Goal: Register for event/course

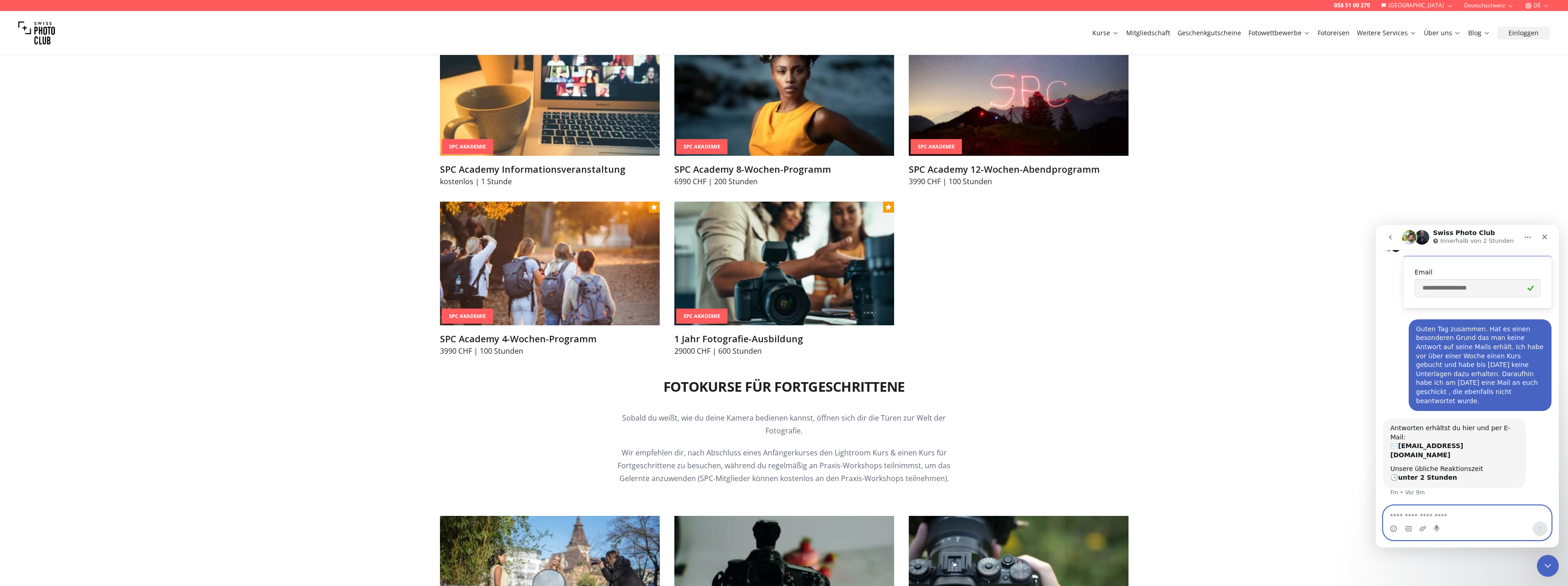
scroll to position [1421, 0]
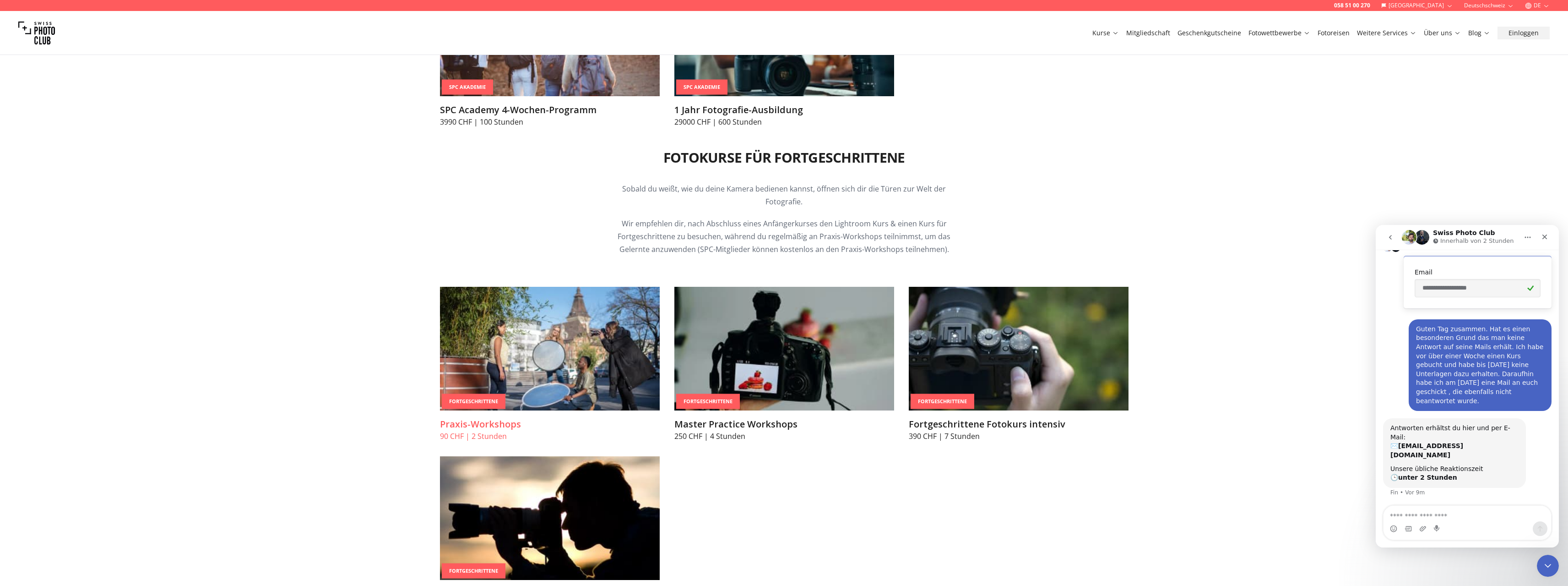
click at [533, 347] on img at bounding box center [550, 348] width 220 height 124
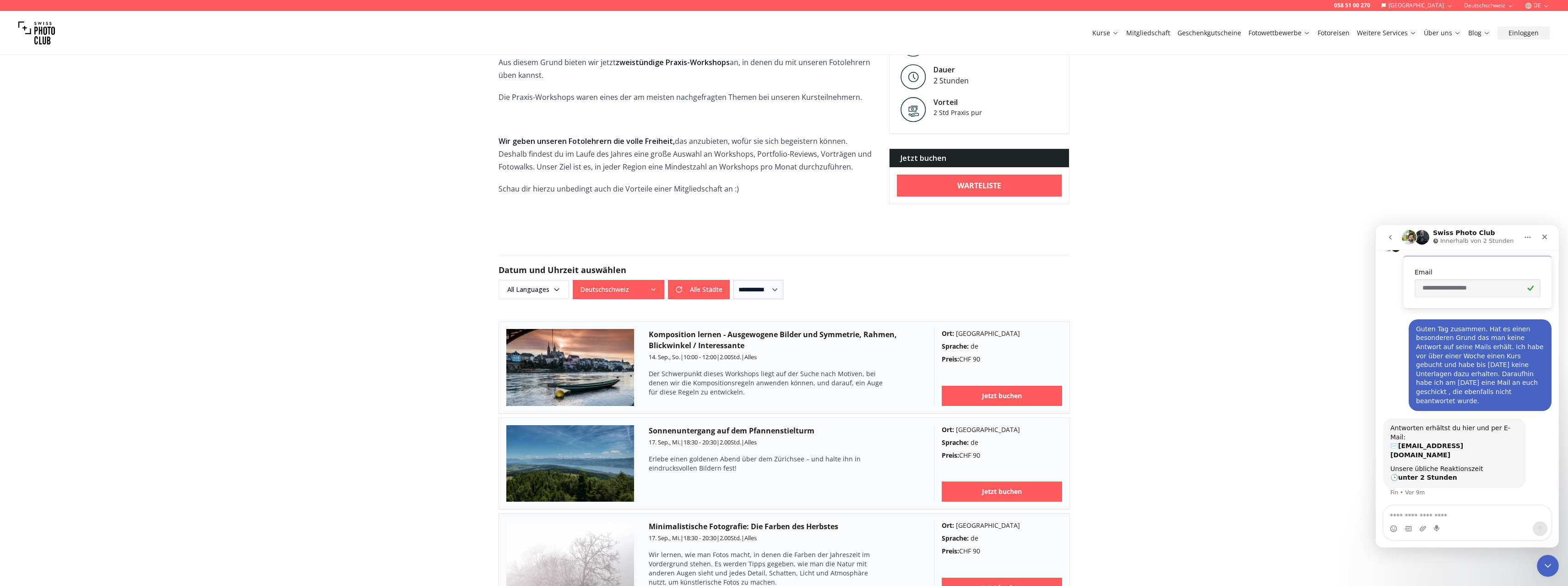
scroll to position [458, 0]
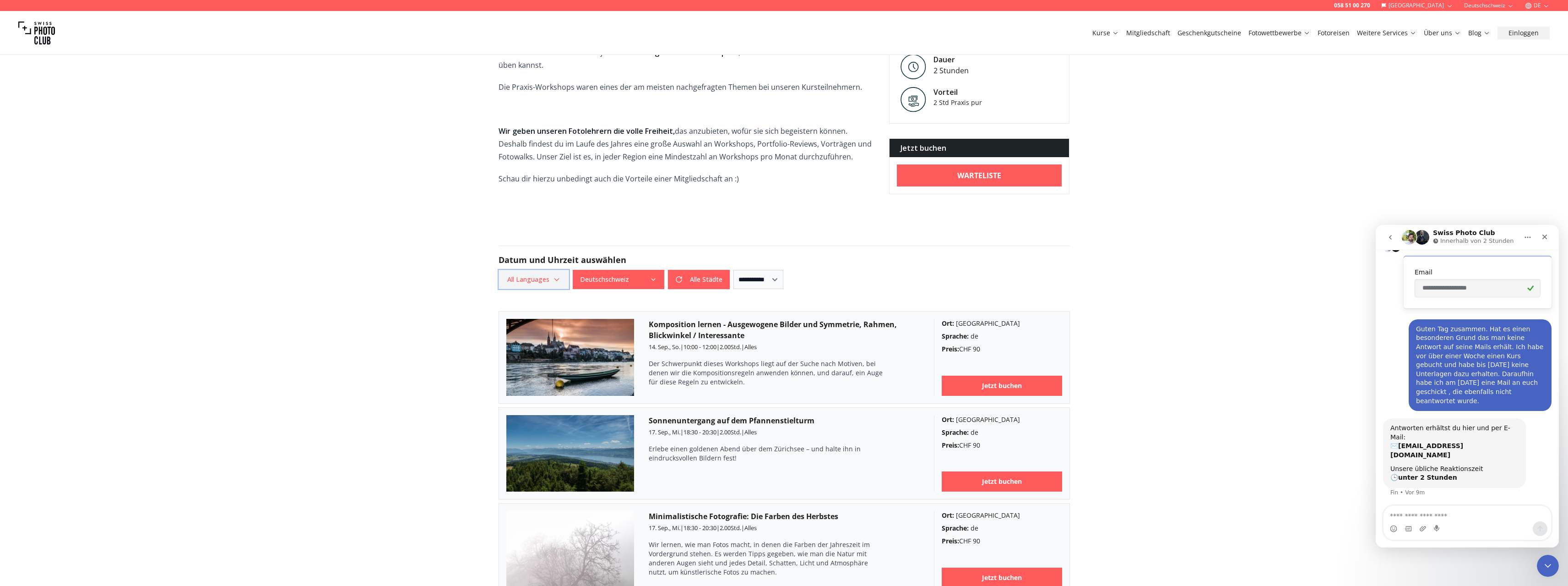
click at [544, 271] on span "All Languages" at bounding box center [533, 279] width 68 height 16
click at [515, 319] on label "German" at bounding box center [532, 317] width 57 height 11
click at [594, 270] on button "Deutschschweiz" at bounding box center [600, 280] width 91 height 19
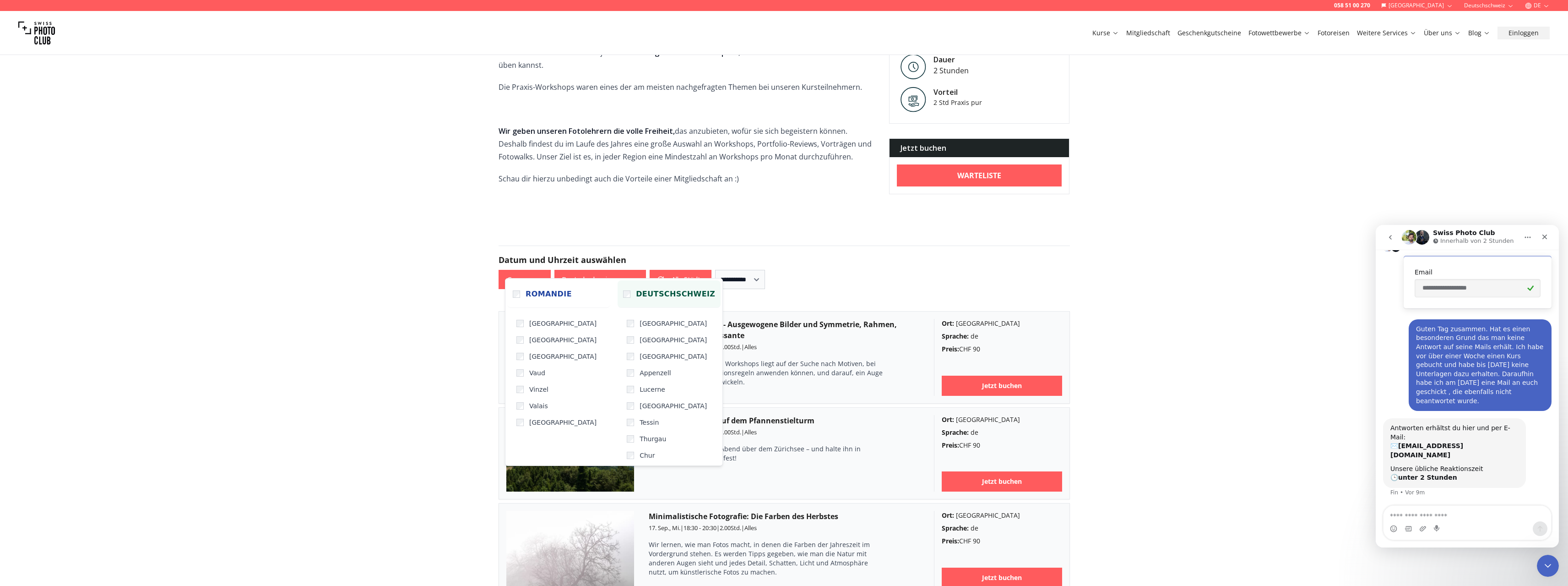
click at [636, 293] on span "Deutschschweiz" at bounding box center [676, 294] width 79 height 11
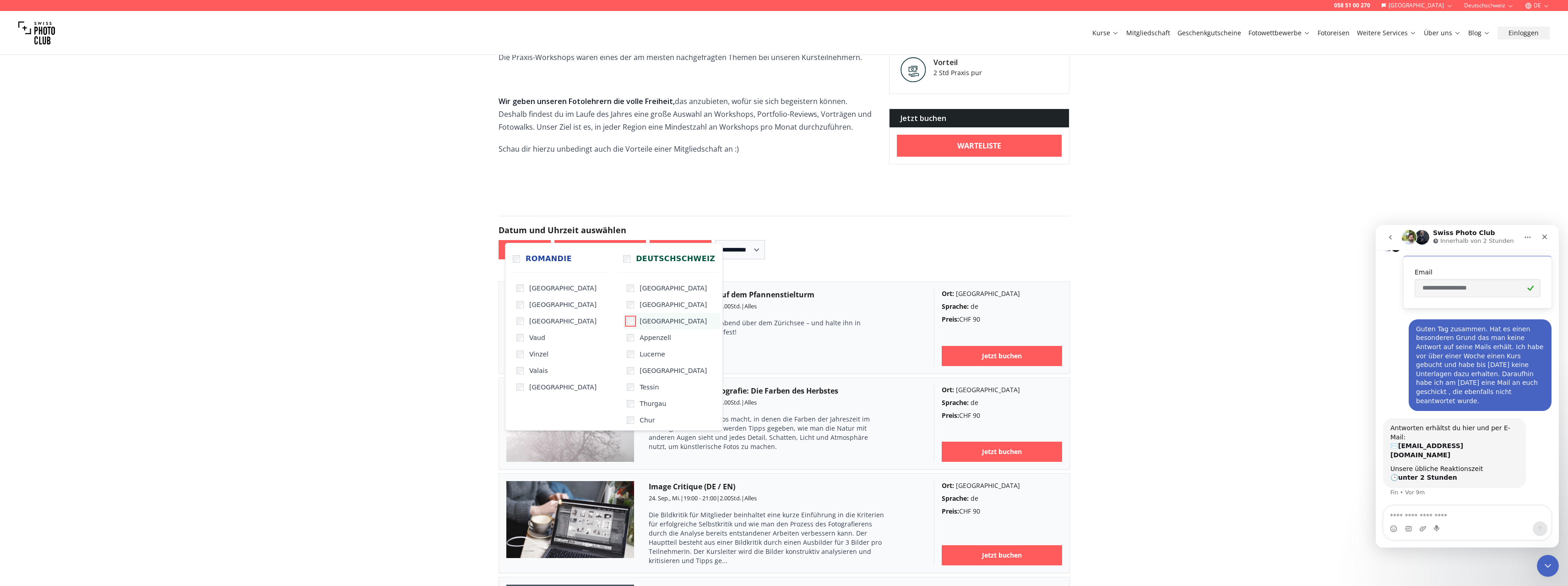
scroll to position [504, 0]
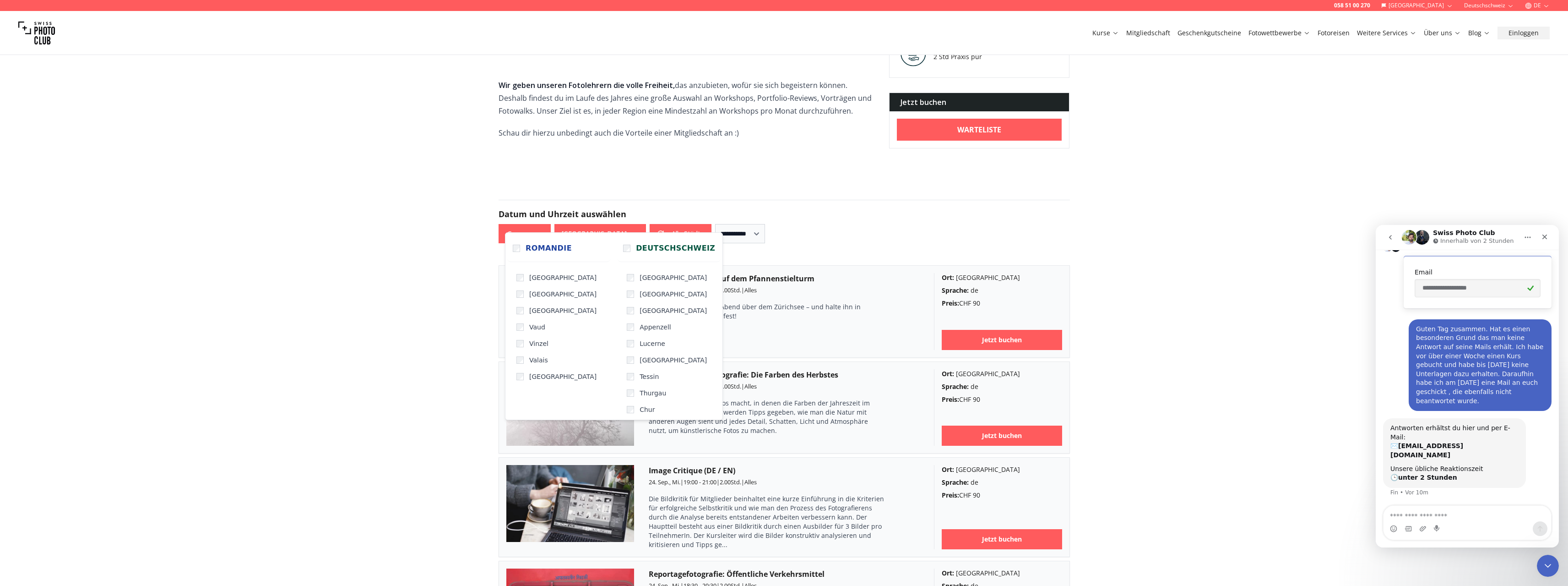
click at [931, 183] on form "**********" at bounding box center [784, 222] width 586 height 88
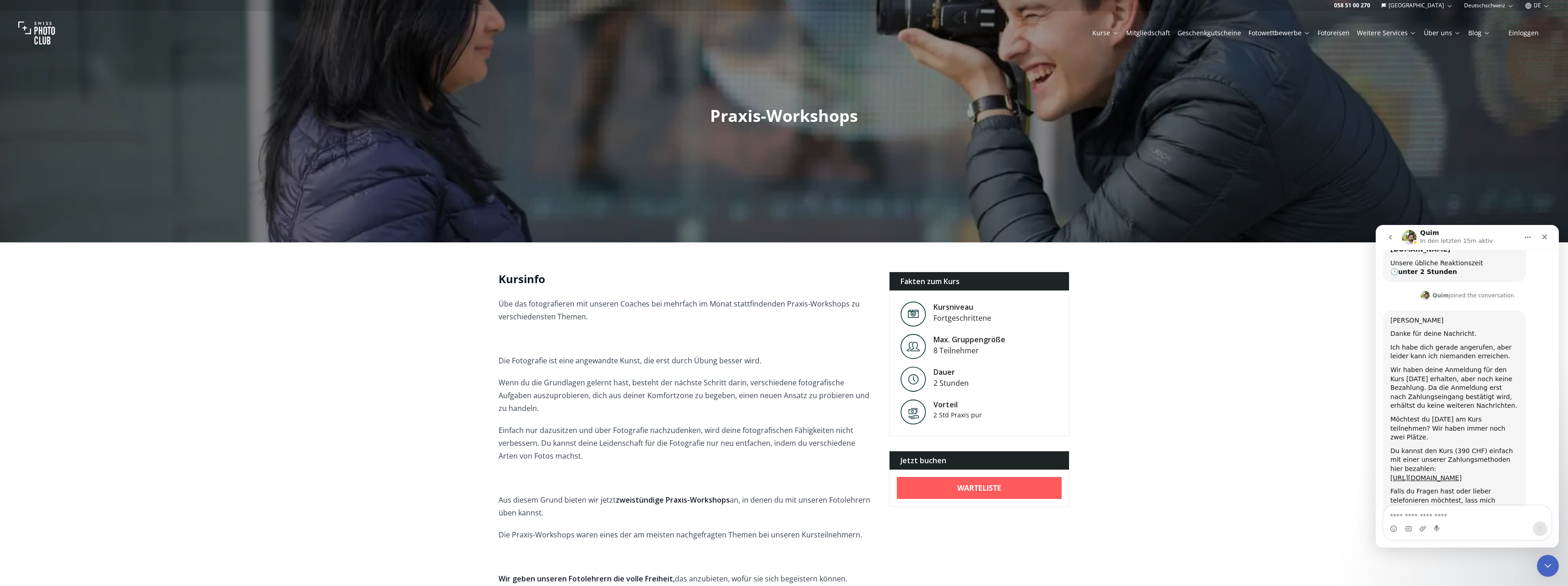
scroll to position [0, 0]
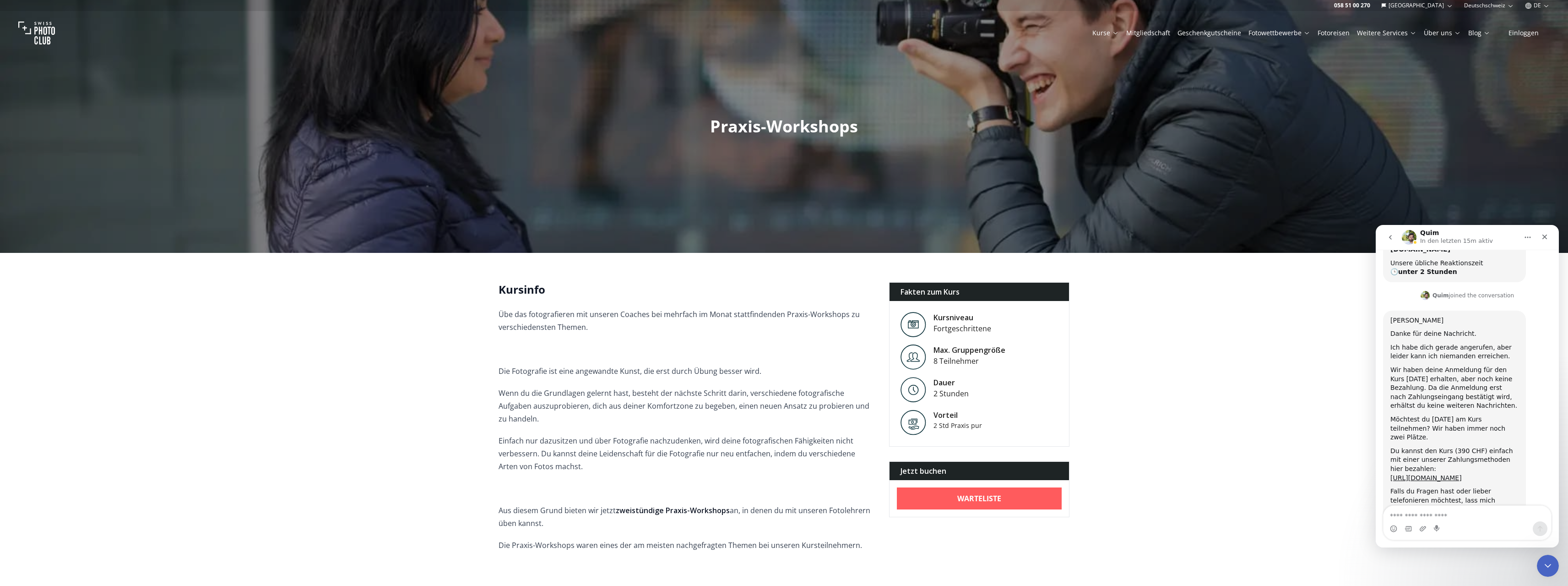
click at [46, 30] on img at bounding box center [37, 33] width 37 height 37
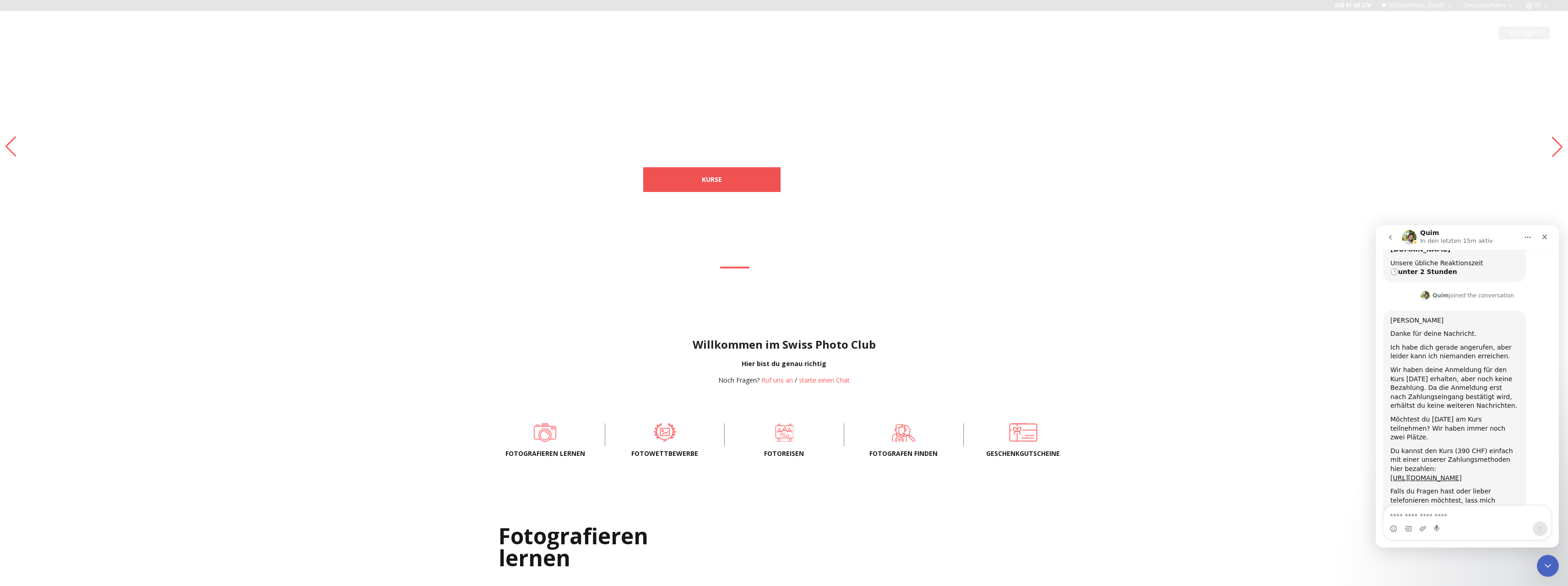
click at [695, 174] on span "Kurse" at bounding box center [712, 179] width 35 height 16
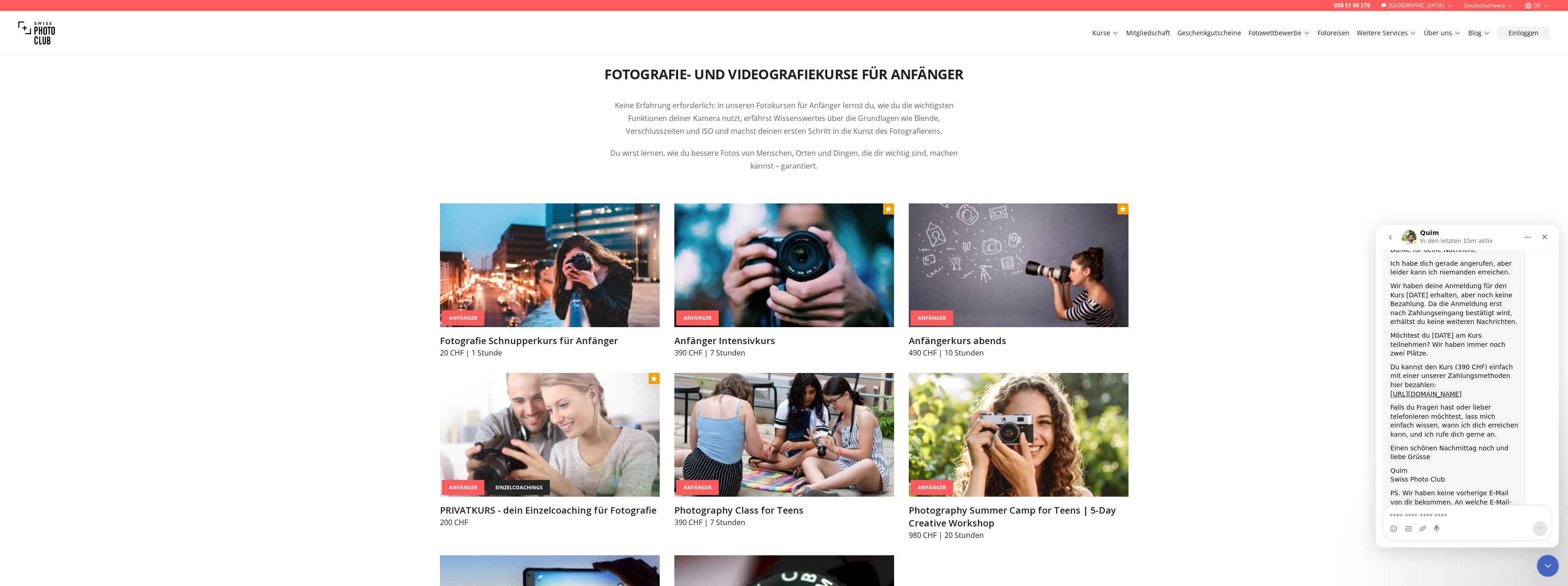
scroll to position [381, 0]
click at [1429, 383] on link "[URL][DOMAIN_NAME]" at bounding box center [1426, 386] width 71 height 7
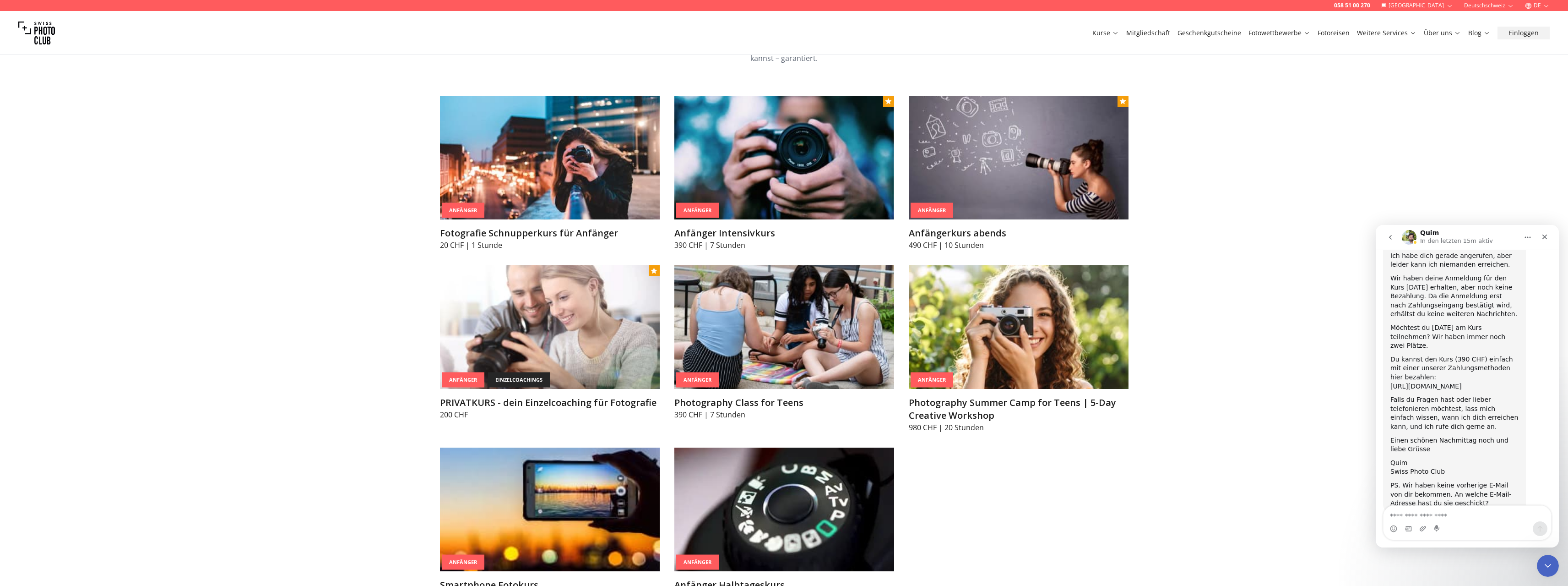
scroll to position [458, 0]
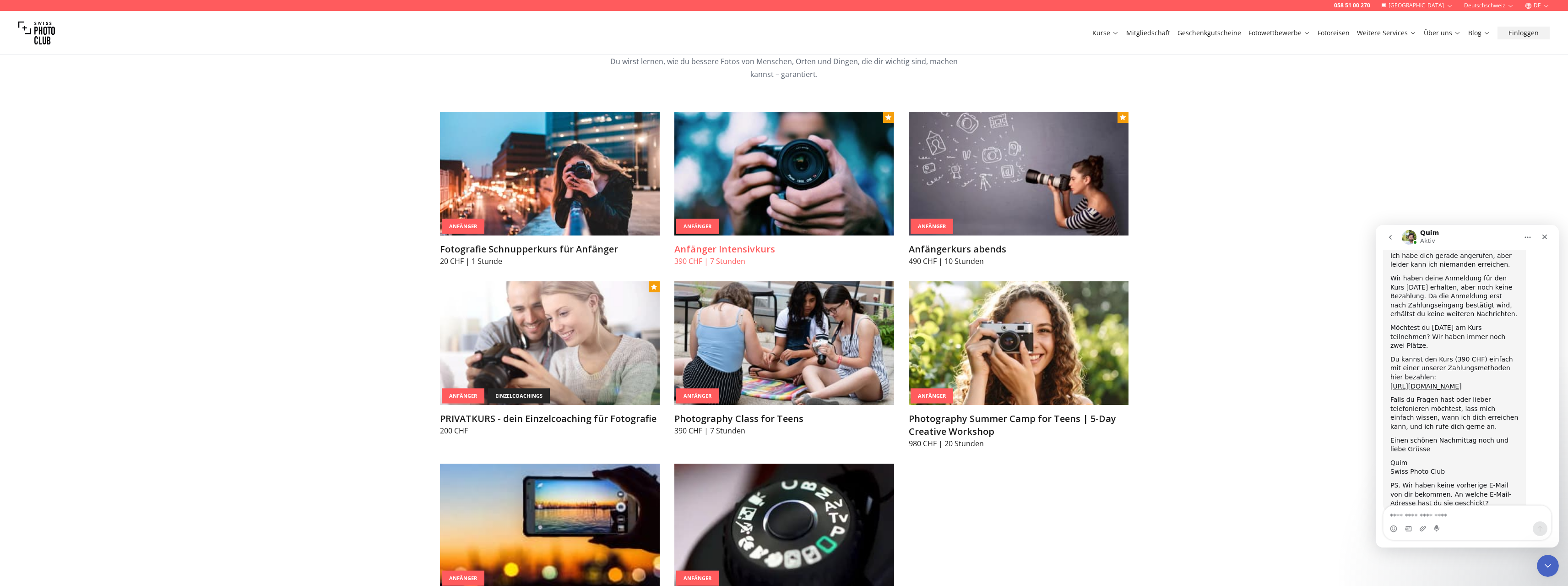
click at [782, 171] on img at bounding box center [784, 174] width 220 height 124
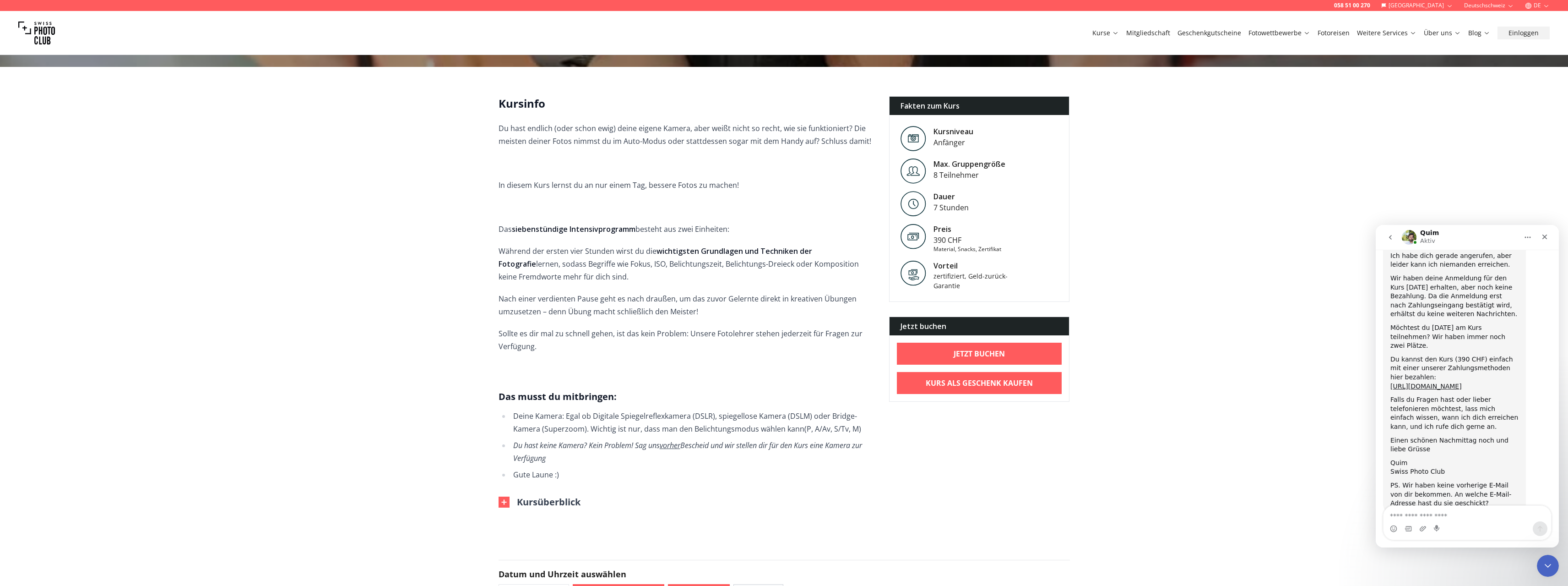
scroll to position [229, 0]
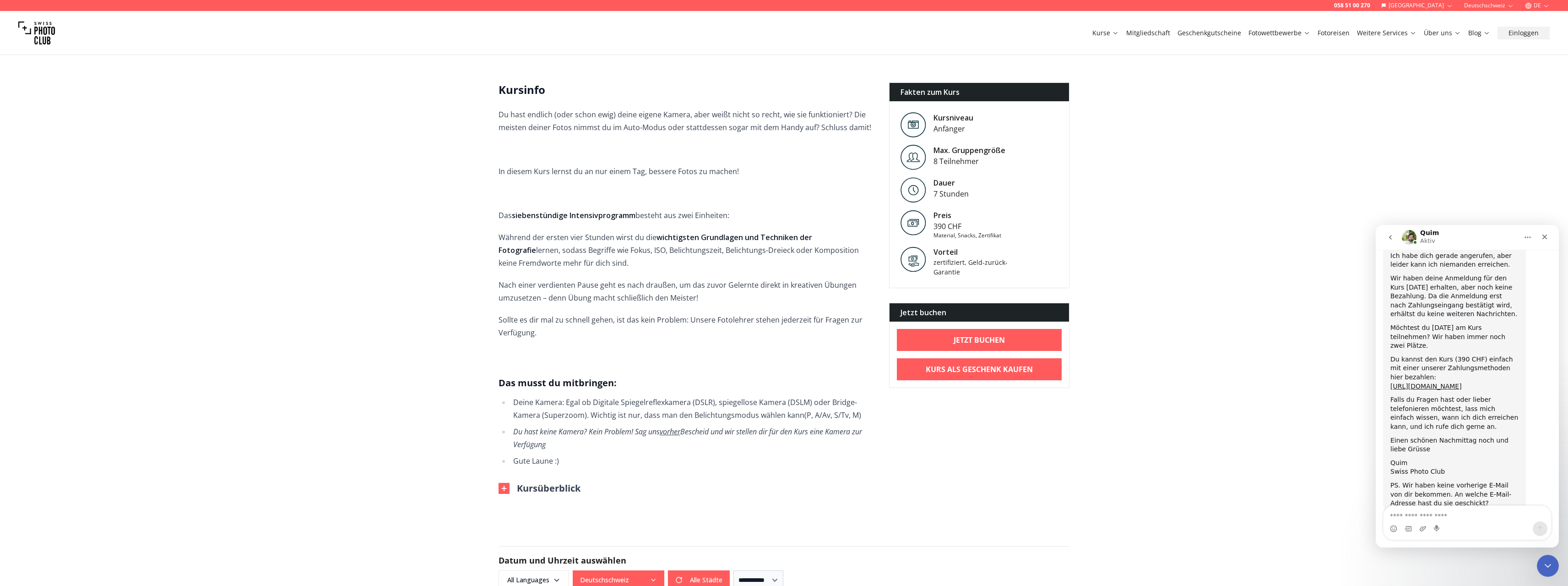
click at [506, 483] on img at bounding box center [504, 489] width 11 height 11
